Goal: Task Accomplishment & Management: Complete application form

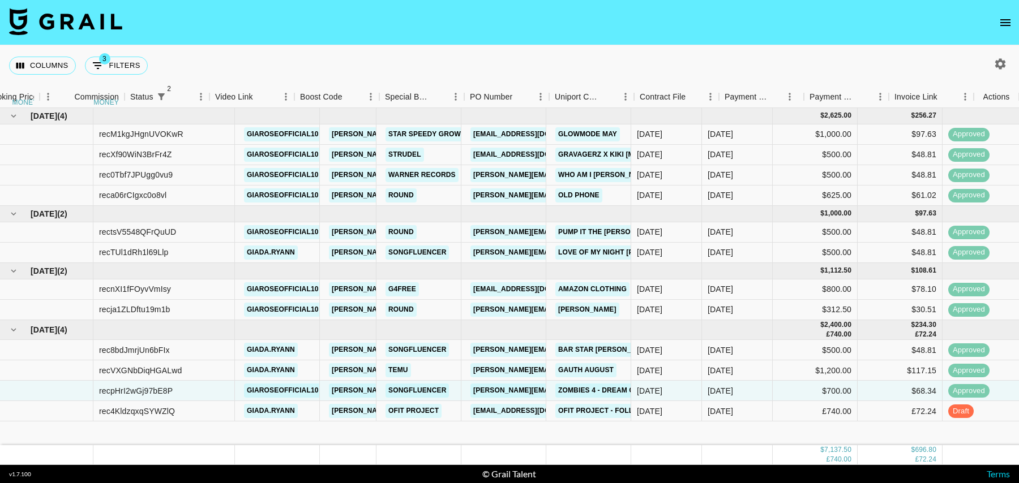
scroll to position [0, 818]
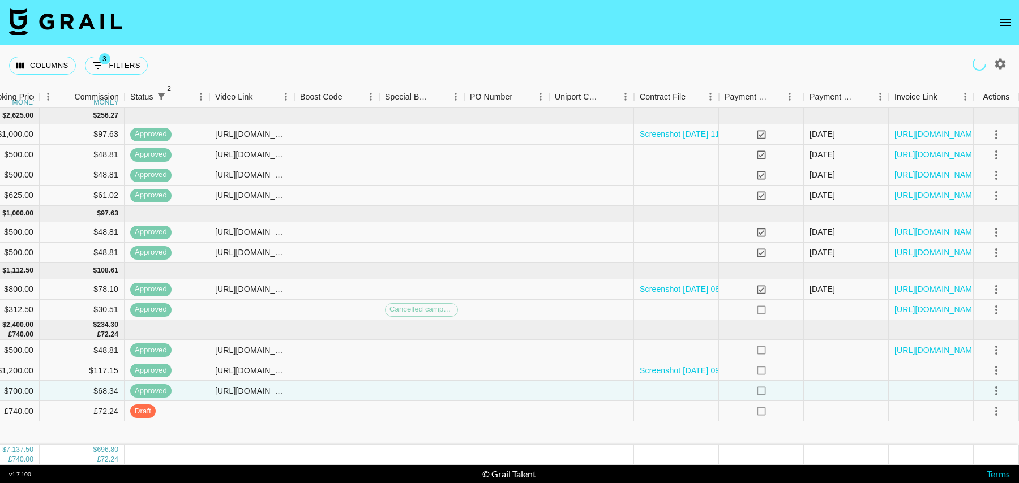
click at [1005, 24] on icon "open drawer" at bounding box center [1005, 23] width 14 height 14
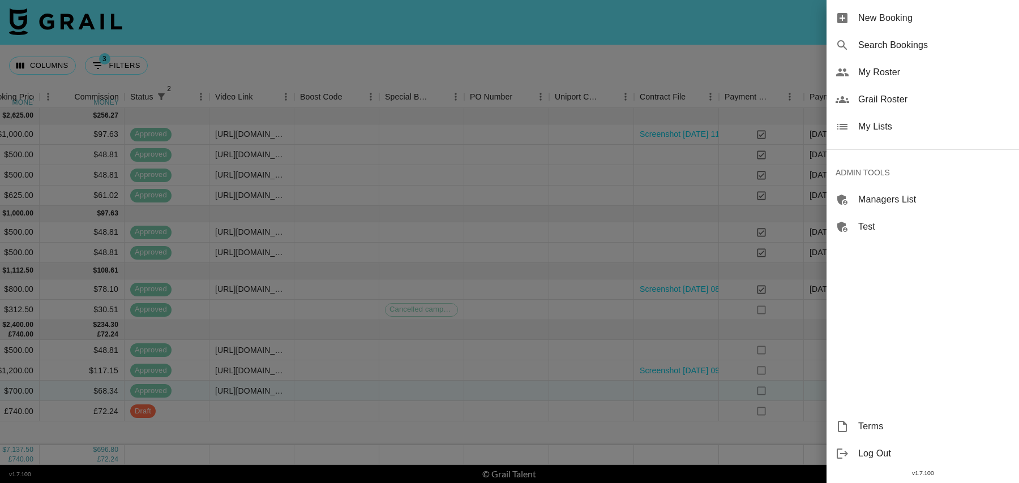
click at [900, 17] on span "New Booking" at bounding box center [934, 18] width 152 height 14
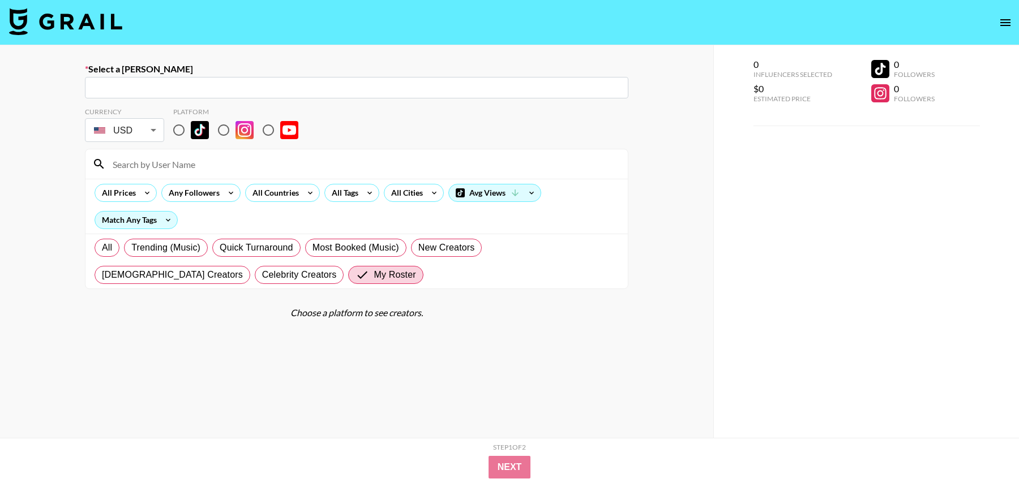
click at [201, 91] on input "text" at bounding box center [357, 87] width 530 height 13
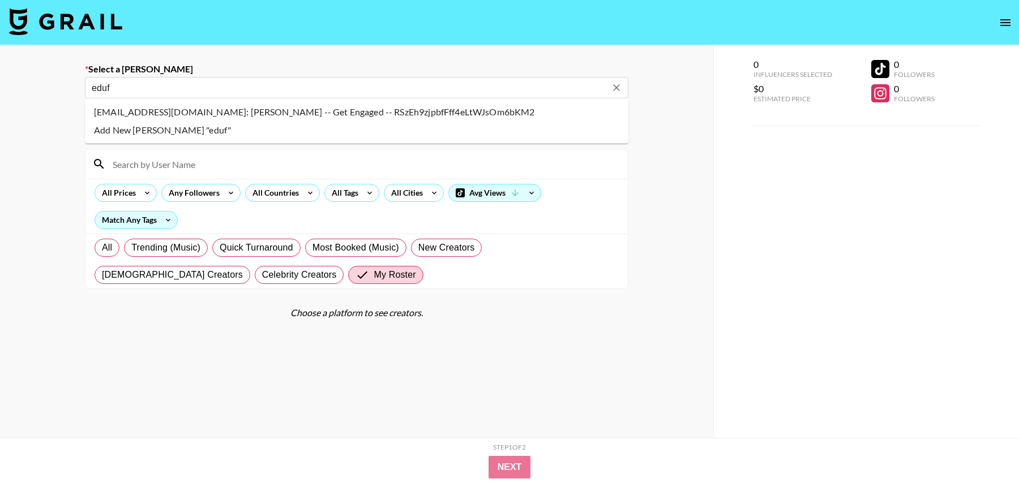
click at [139, 110] on li "edufine@getengagedmedia.com: Emma DuFine -- Get Engaged -- RSzEh9zjpbfFff4eLtWJ…" at bounding box center [356, 112] width 543 height 18
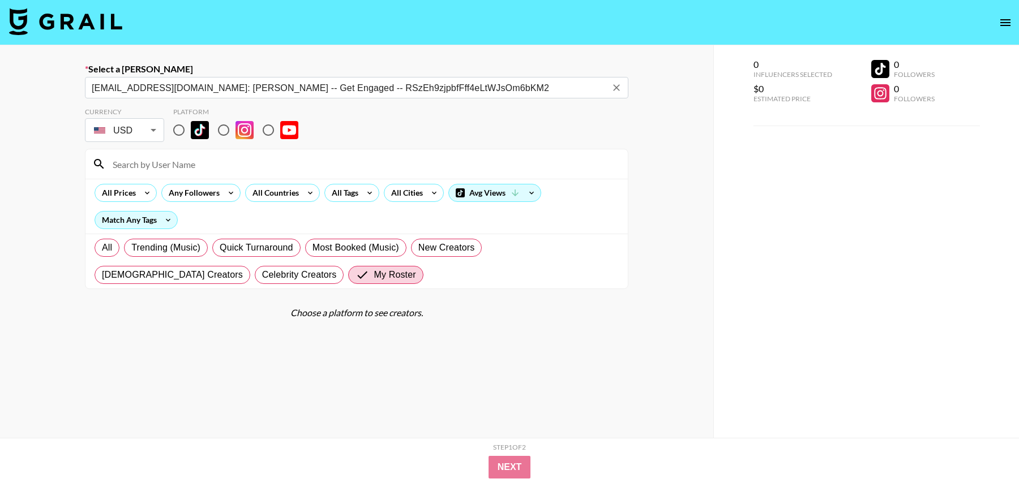
type input "edufine@getengagedmedia.com: Emma DuFine -- Get Engaged -- RSzEh9zjpbfFff4eLtWJ…"
click at [178, 132] on input "radio" at bounding box center [179, 130] width 24 height 24
radio input "true"
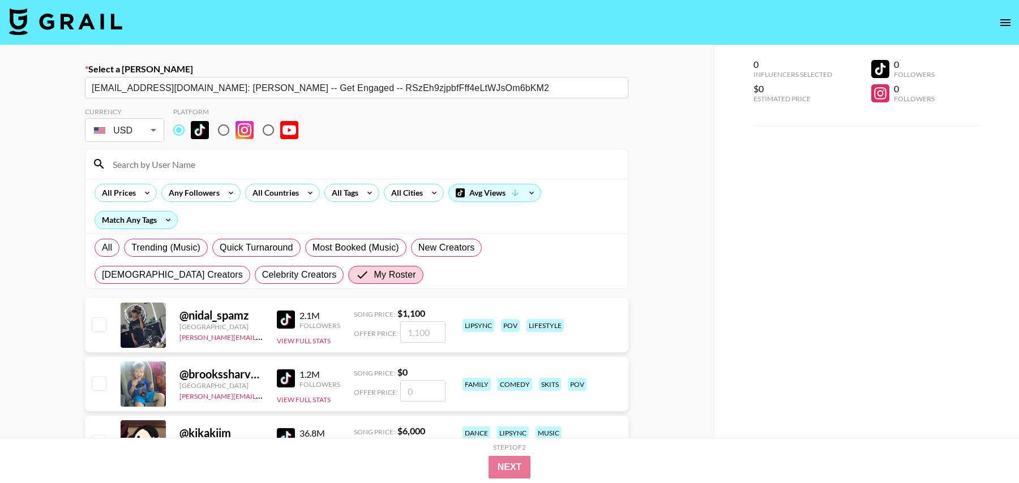
click at [184, 171] on input at bounding box center [363, 164] width 515 height 18
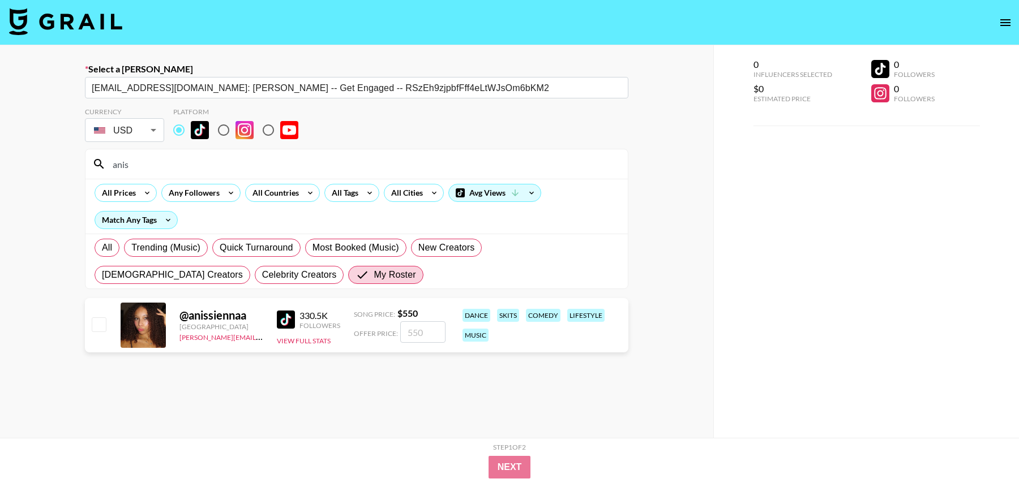
type input "anis"
click at [100, 323] on input "checkbox" at bounding box center [99, 324] width 14 height 14
checkbox input "true"
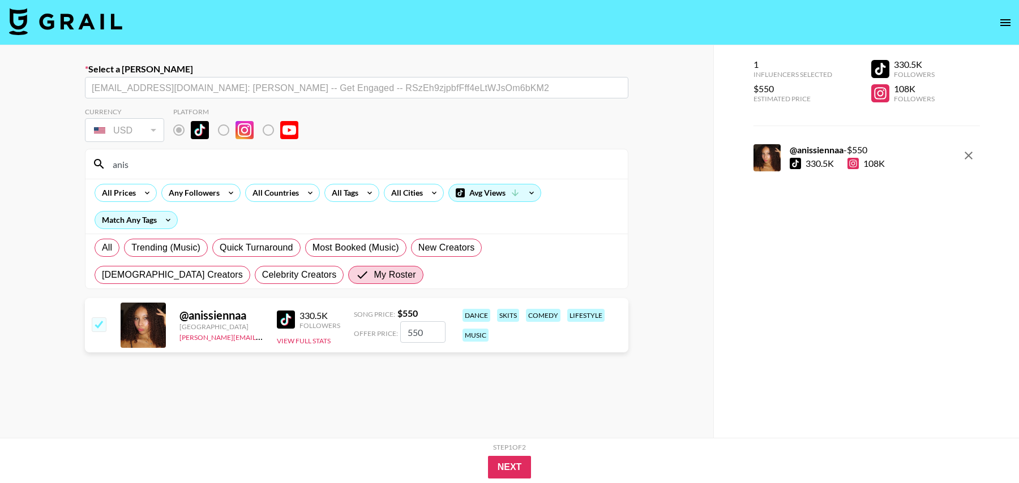
drag, startPoint x: 433, startPoint y: 329, endPoint x: 353, endPoint y: 328, distance: 80.9
click at [353, 329] on div "@ anissiennaa United States tancredi@grail-talent.com 330.5K Followers View Ful…" at bounding box center [356, 325] width 543 height 54
type input "500"
click at [498, 461] on button "Next" at bounding box center [510, 467] width 44 height 23
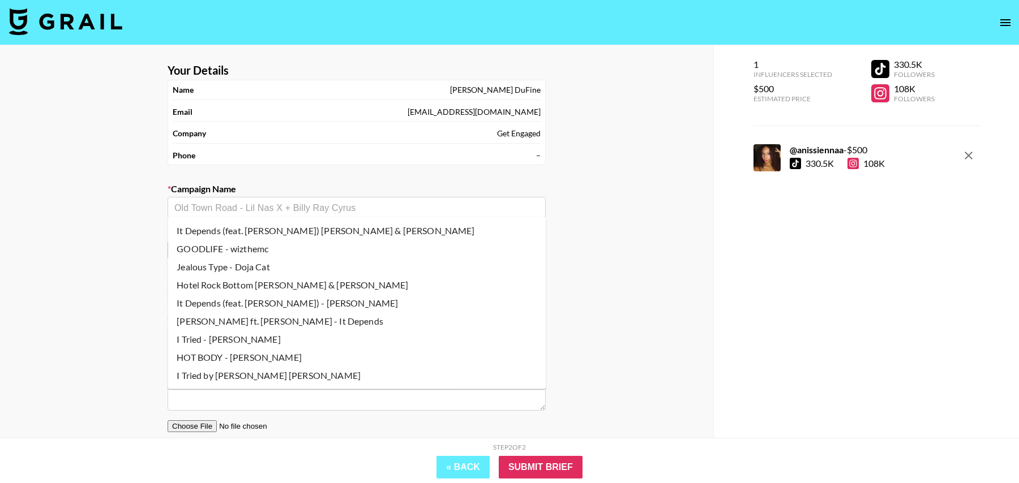
click at [253, 207] on input "text" at bounding box center [356, 207] width 364 height 13
paste input "Jealous Type Doja Cat"
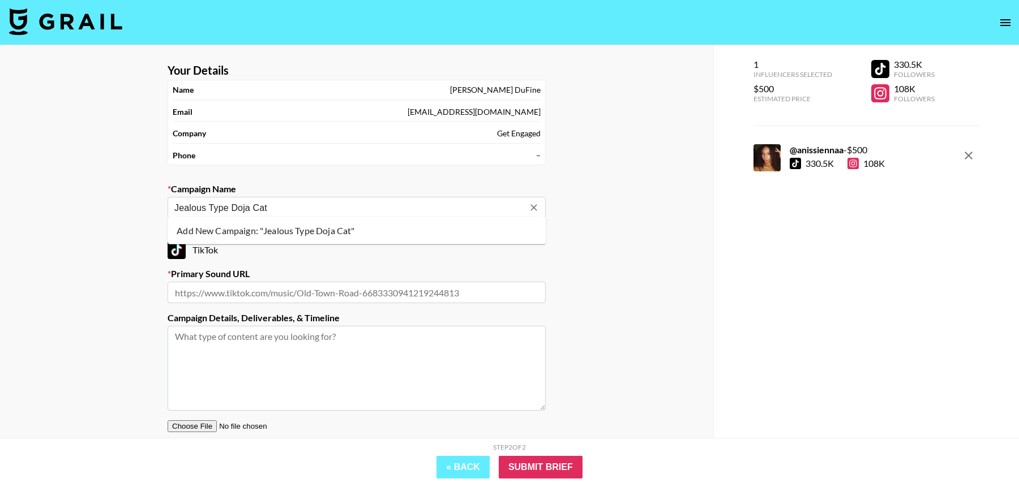
click at [267, 234] on li "Add New Campaign: "Jealous Type Doja Cat"" at bounding box center [356, 231] width 378 height 18
type input "Jealous Type Doja Cat"
click at [268, 290] on input "text" at bounding box center [356, 293] width 378 height 22
paste input "https://www.tiktok.com/music/Jealous-Type-7535631473371777041"
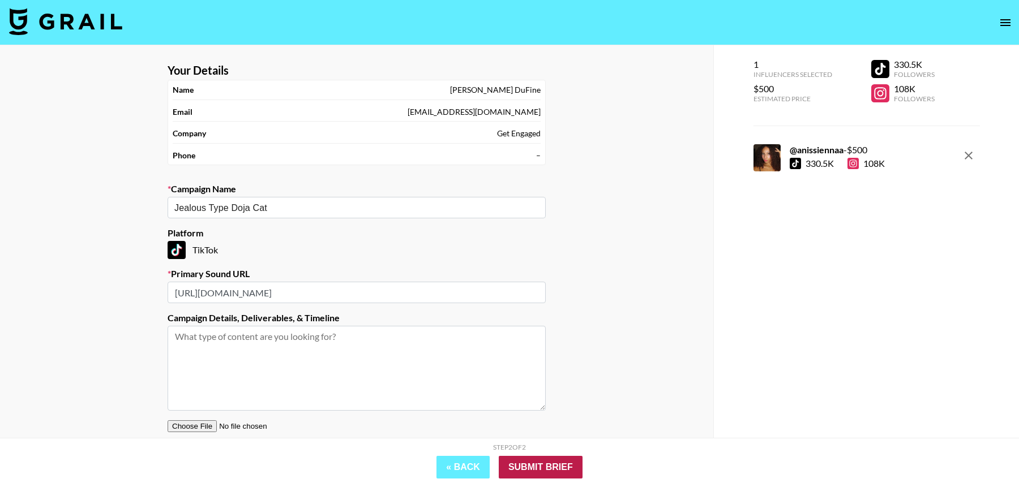
type input "https://www.tiktok.com/music/Jealous-Type-7535631473371777041"
click at [554, 460] on input "Submit Brief" at bounding box center [541, 467] width 84 height 23
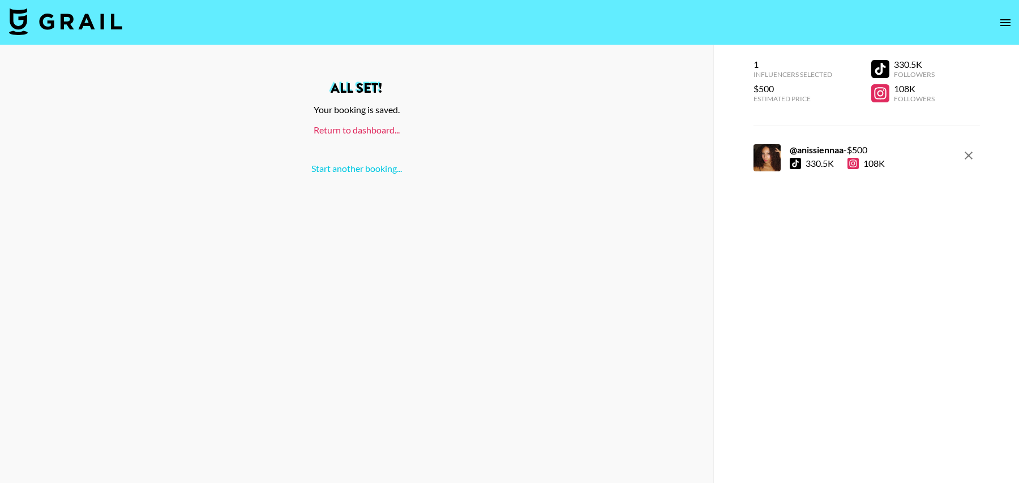
click at [360, 129] on link "Return to dashboard..." at bounding box center [356, 129] width 86 height 11
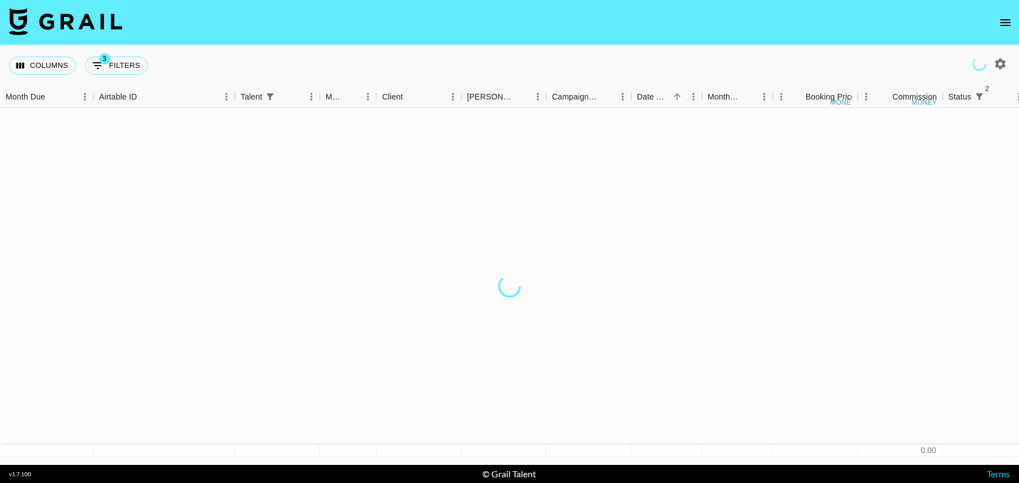
click at [125, 66] on button "3 Filters" at bounding box center [116, 66] width 63 height 18
select select "status"
select select "isNotAnyOf"
select select "status"
select select "isNotAnyOf"
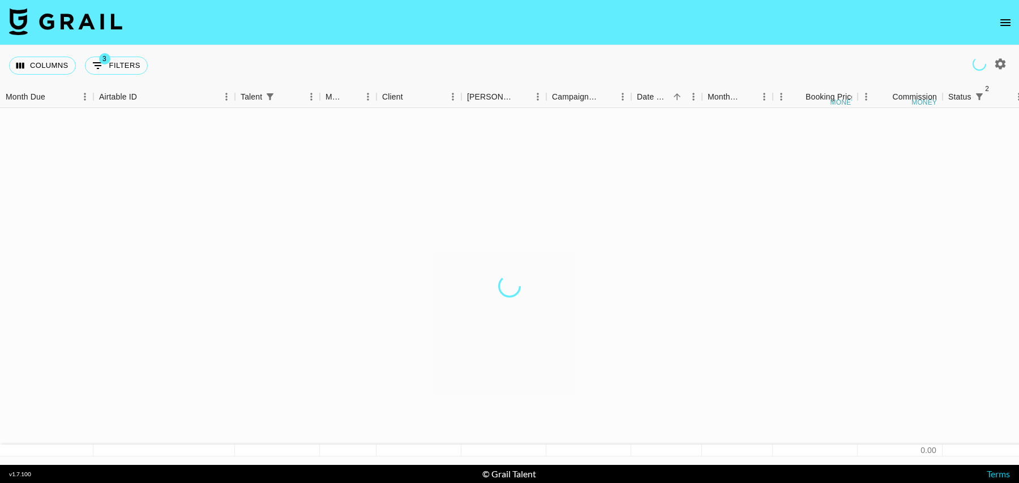
select select "talentName"
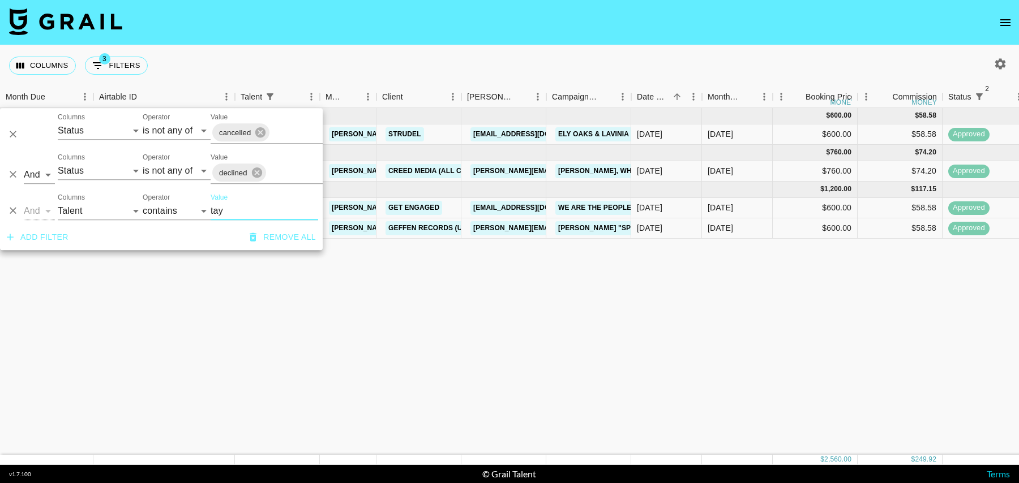
type input "tay"
click at [817, 218] on div "$600.00" at bounding box center [814, 228] width 85 height 20
